Goal: Navigation & Orientation: Find specific page/section

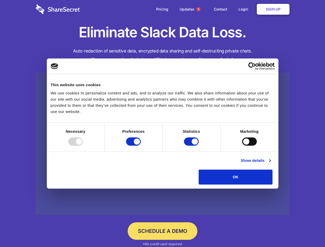
click at [83, 146] on div at bounding box center [75, 142] width 15 height 8
click at [141, 146] on input "Preferences" at bounding box center [133, 142] width 15 height 8
checkbox input "false"
click at [192, 146] on input "Statistics" at bounding box center [191, 142] width 15 height 8
checkbox input "false"
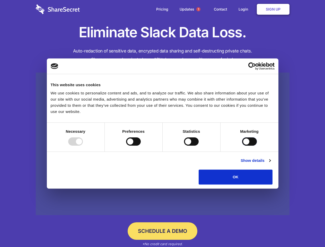
click at [242, 146] on input "Marketing" at bounding box center [249, 142] width 15 height 8
checkbox input "true"
click at [271, 164] on link "Show details" at bounding box center [256, 161] width 30 height 6
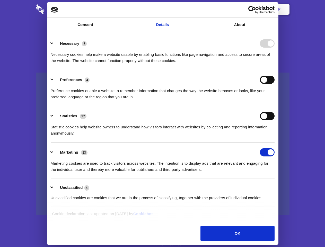
click at [275, 70] on li "Necessary 7 Necessary cookies help make a website usable by enabling basic func…" at bounding box center [163, 52] width 224 height 36
click at [198, 9] on span "1" at bounding box center [199, 9] width 4 height 4
